Goal: Find specific page/section: Find specific page/section

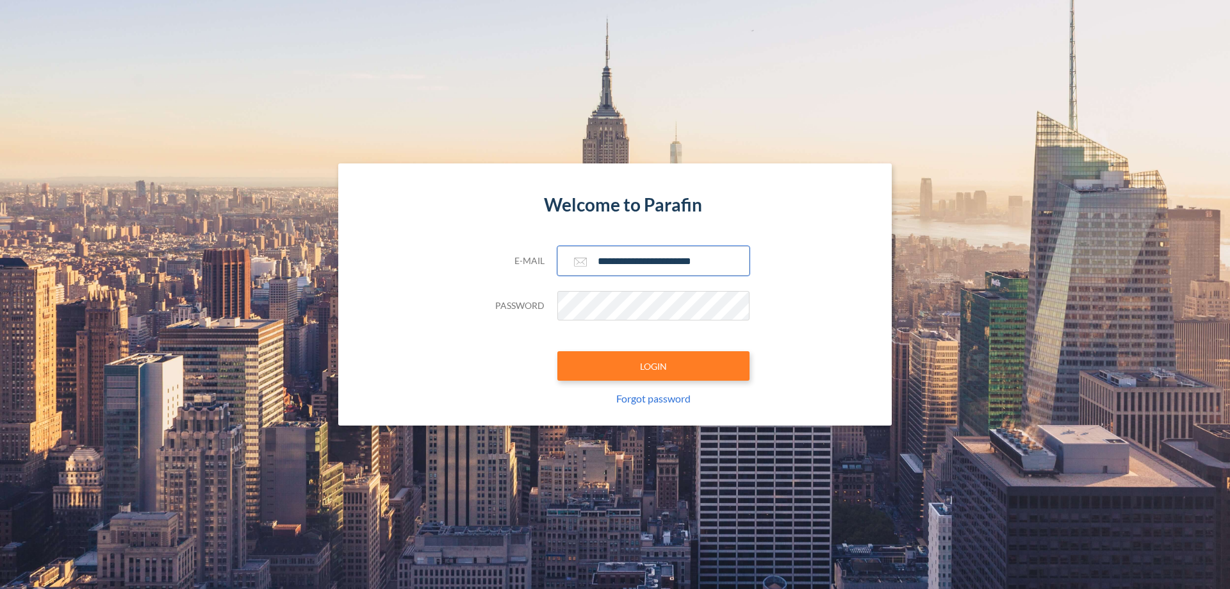
type input "**********"
click at [653, 366] on button "LOGIN" at bounding box center [653, 365] width 192 height 29
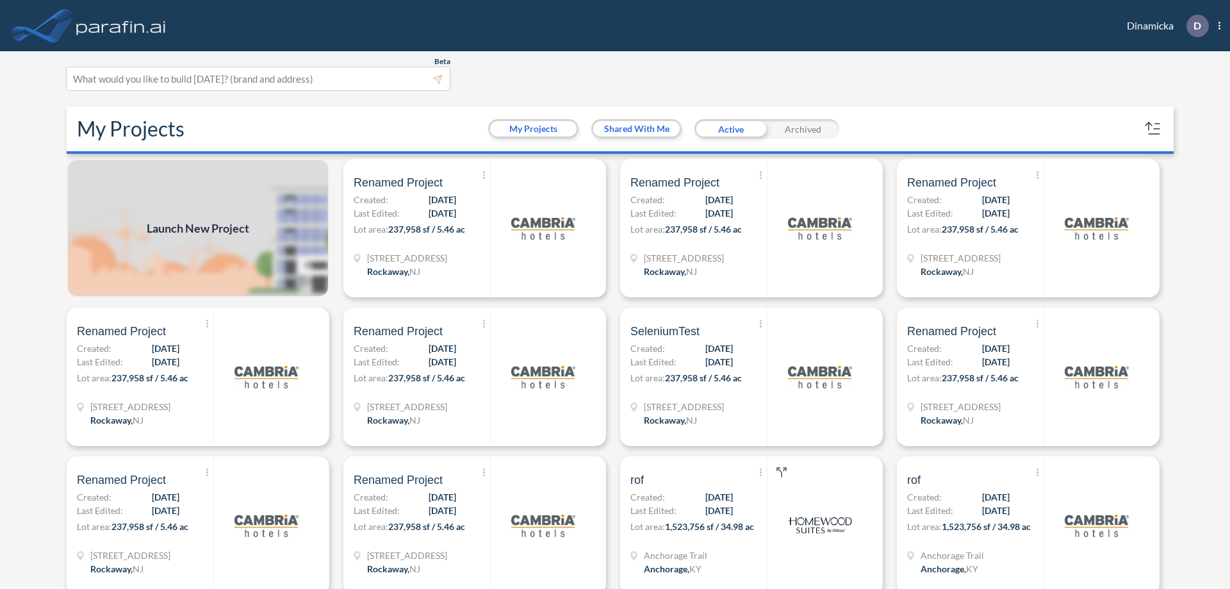
scroll to position [3, 0]
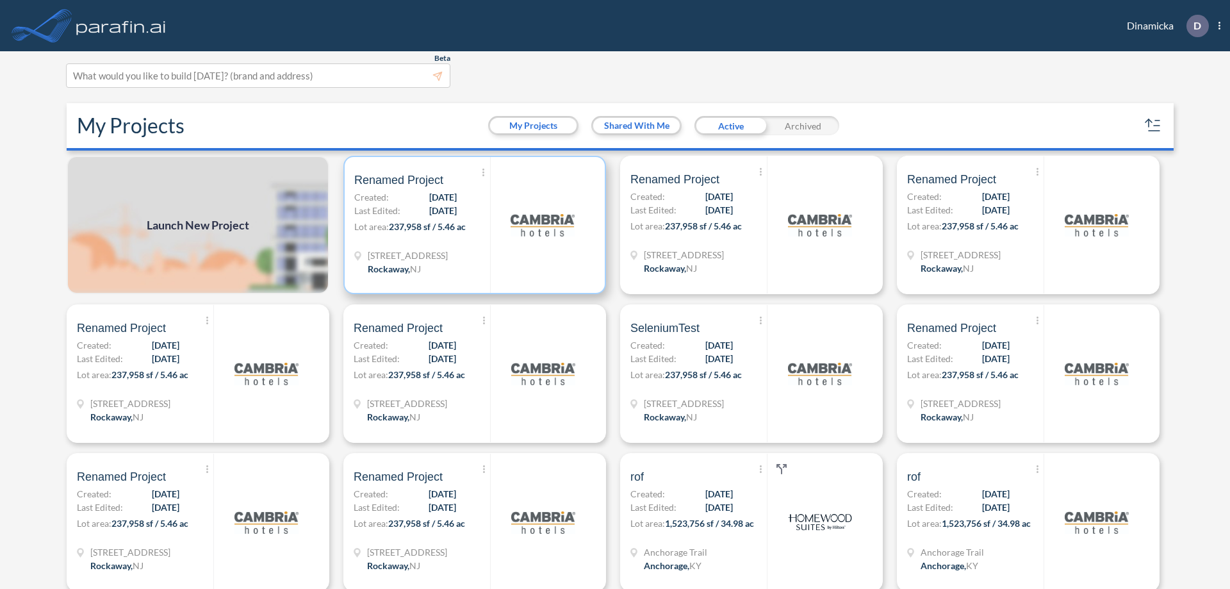
click at [472, 225] on p "Lot area: 237,958 sf / 5.46 ac" at bounding box center [422, 229] width 136 height 19
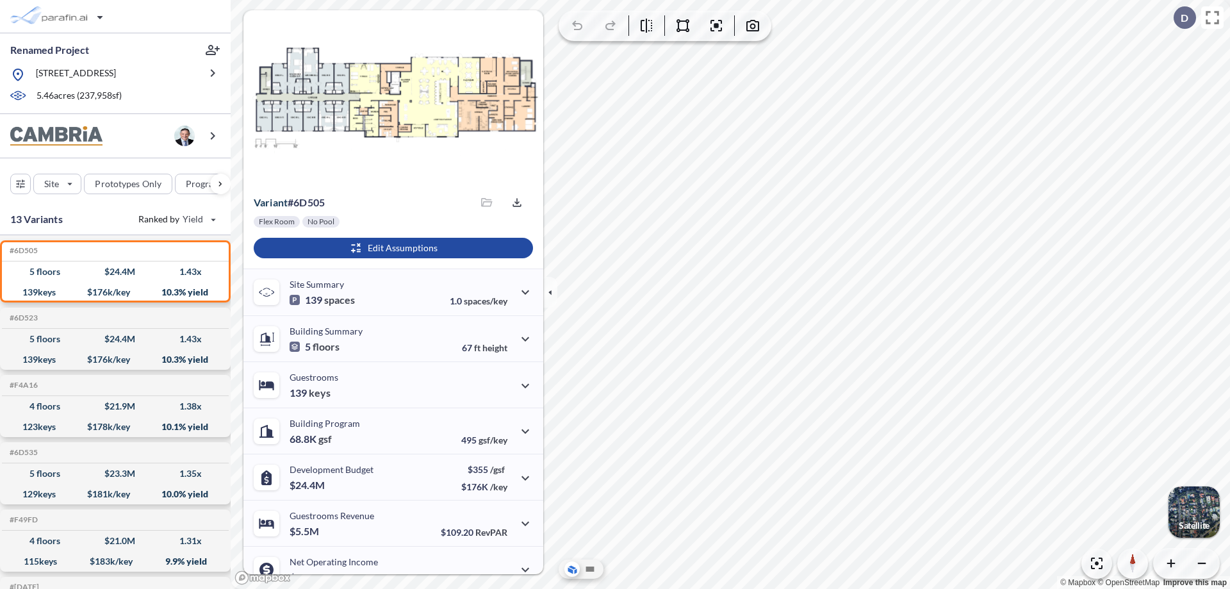
scroll to position [65, 0]
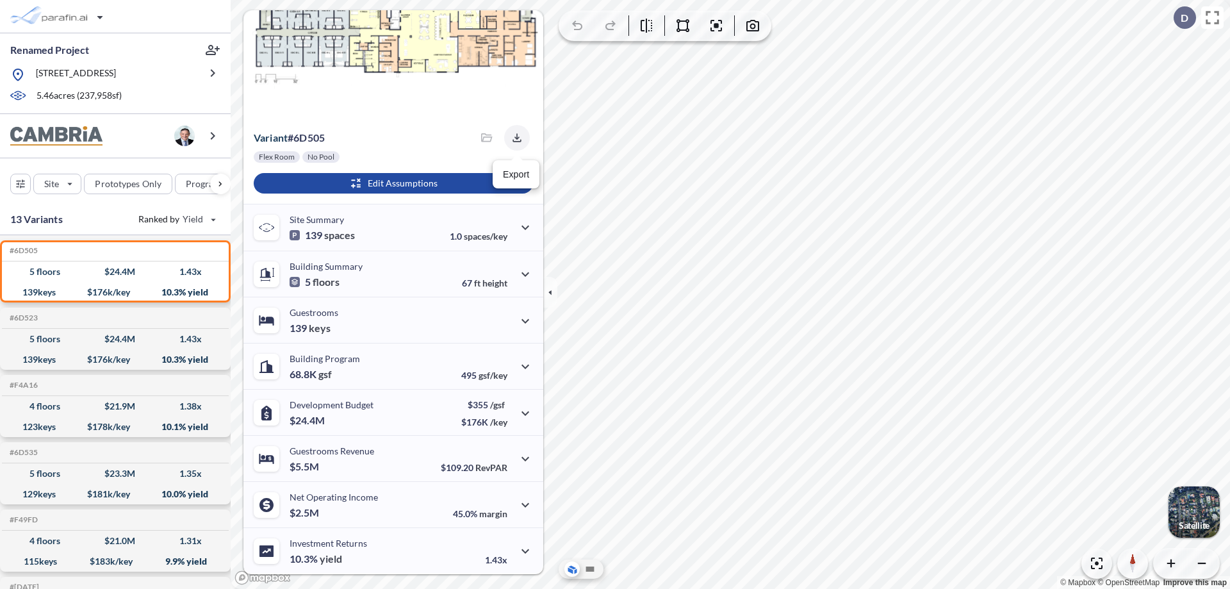
click at [513, 138] on icon "button" at bounding box center [517, 137] width 8 height 8
